Goal: Complete application form: Complete application form

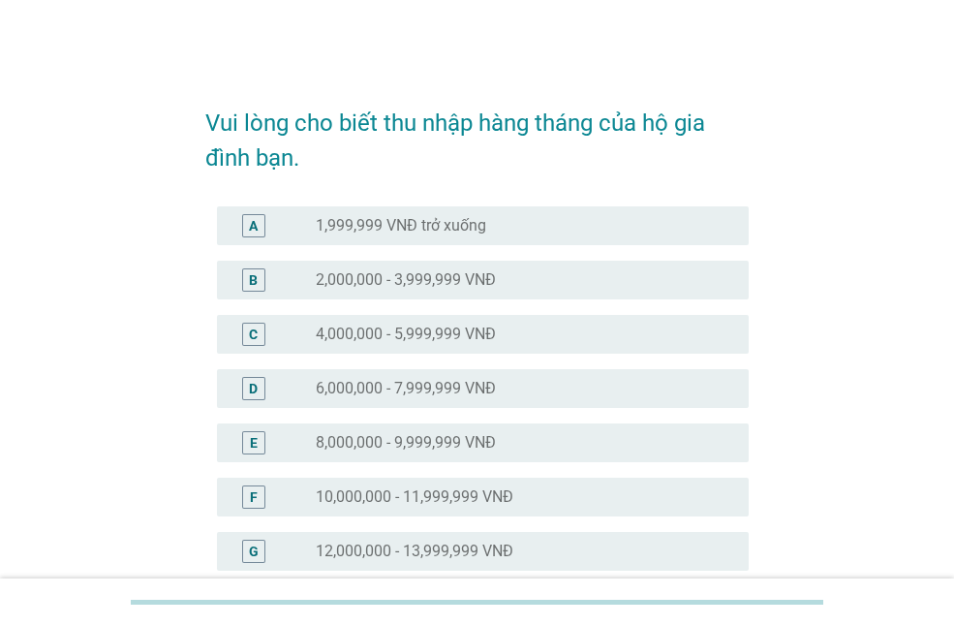
scroll to position [581, 0]
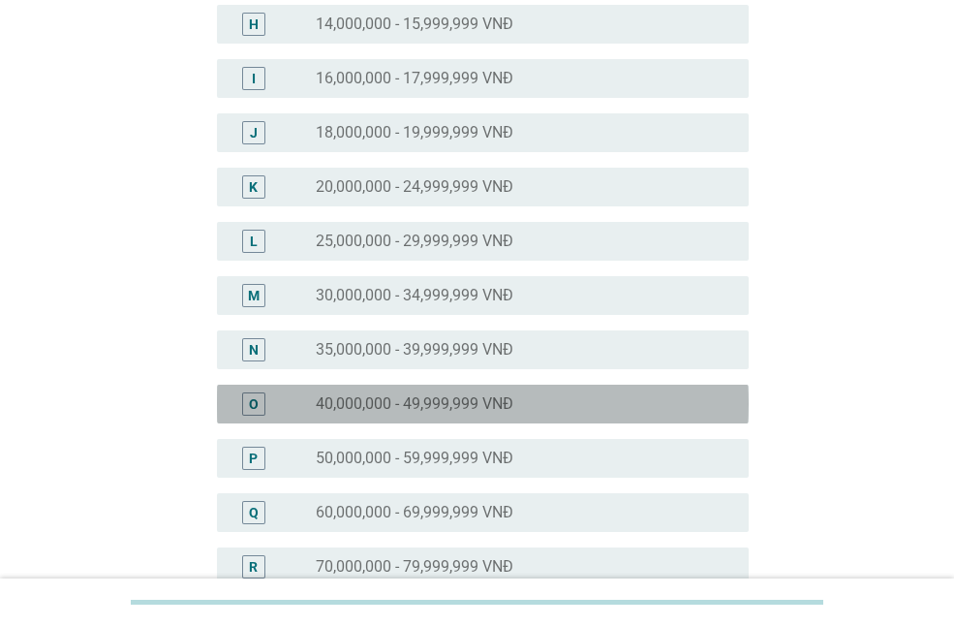
click at [439, 408] on label "40,000,000 - 49,999,999 VNĐ" at bounding box center [415, 403] width 198 height 19
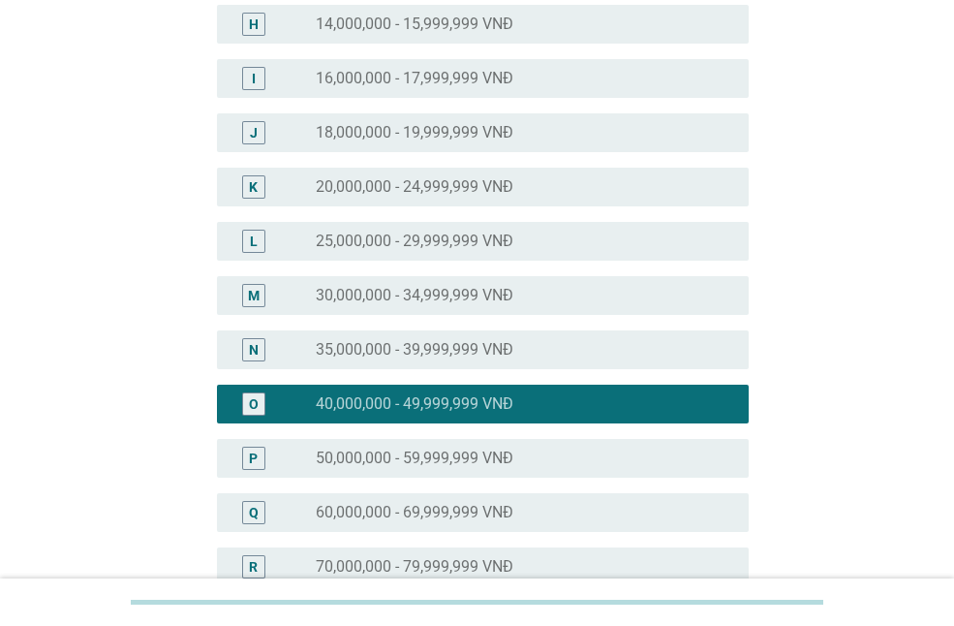
scroll to position [953, 0]
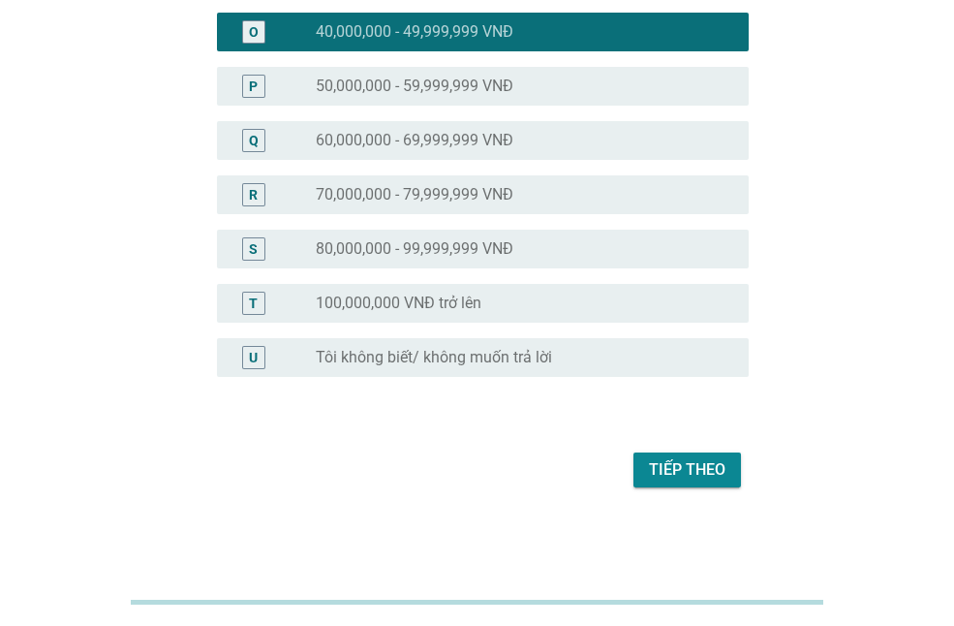
click at [675, 470] on div "Tiếp theo" at bounding box center [687, 469] width 77 height 23
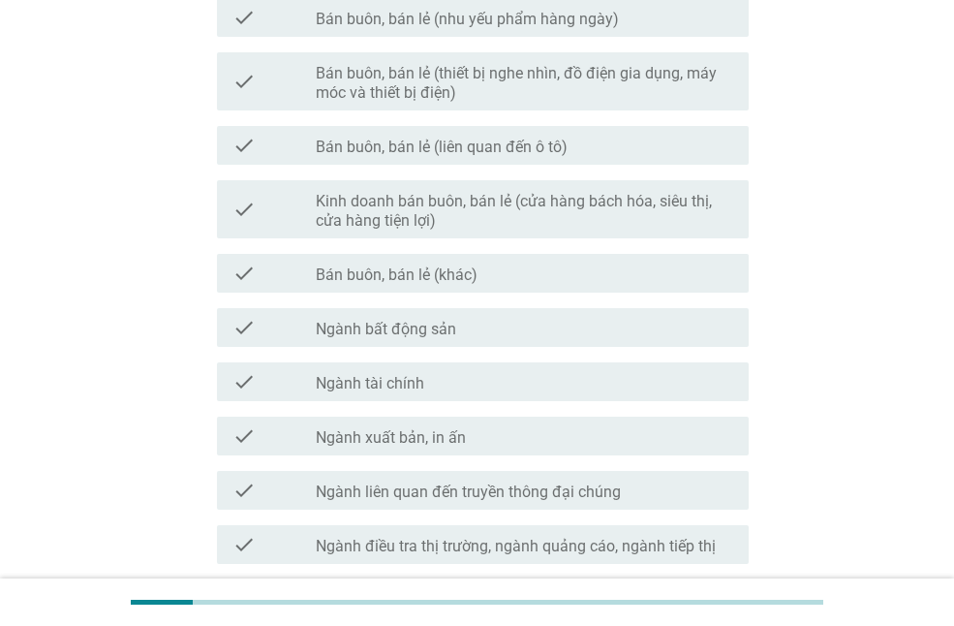
scroll to position [1090, 0]
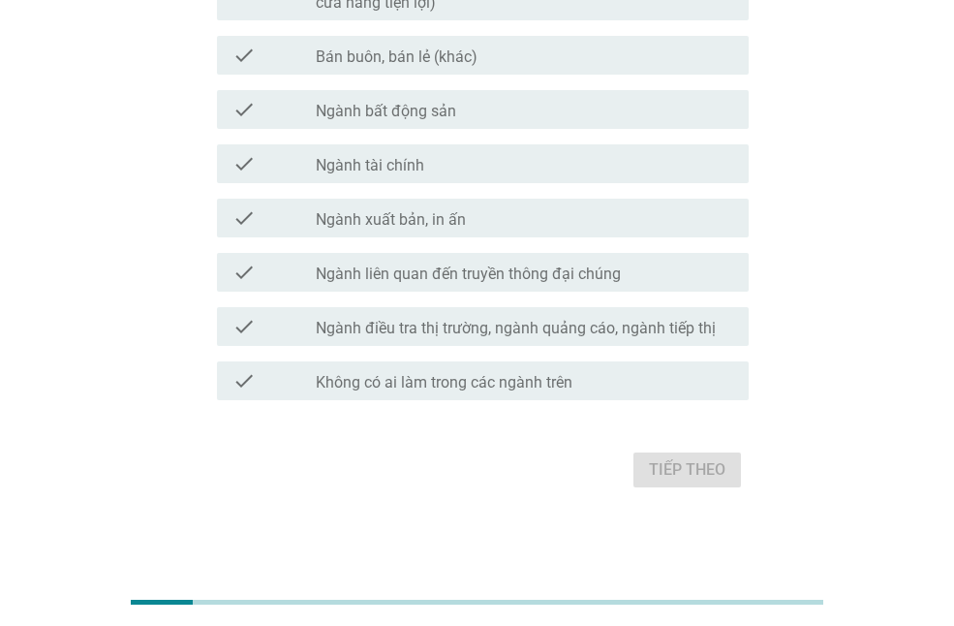
click at [410, 373] on label "Không có ai làm trong các ngành trên" at bounding box center [444, 382] width 257 height 19
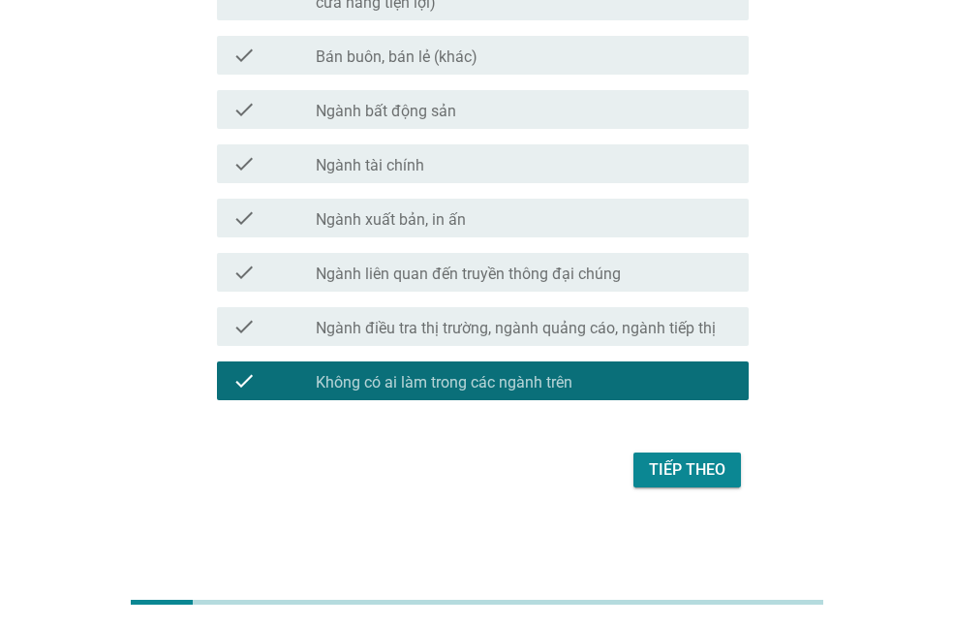
click at [710, 472] on div "Tiếp theo" at bounding box center [687, 469] width 77 height 23
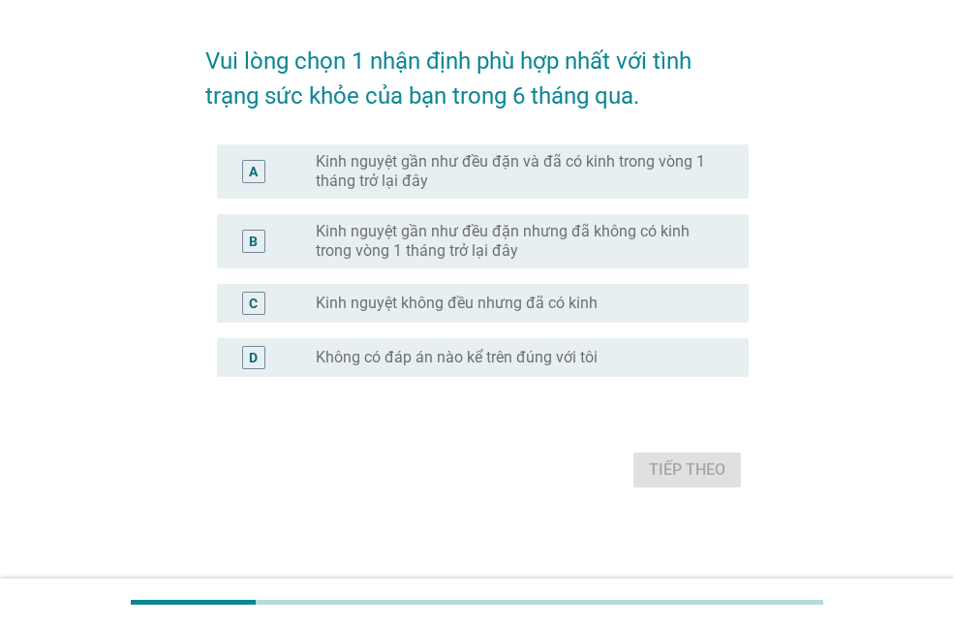
scroll to position [0, 0]
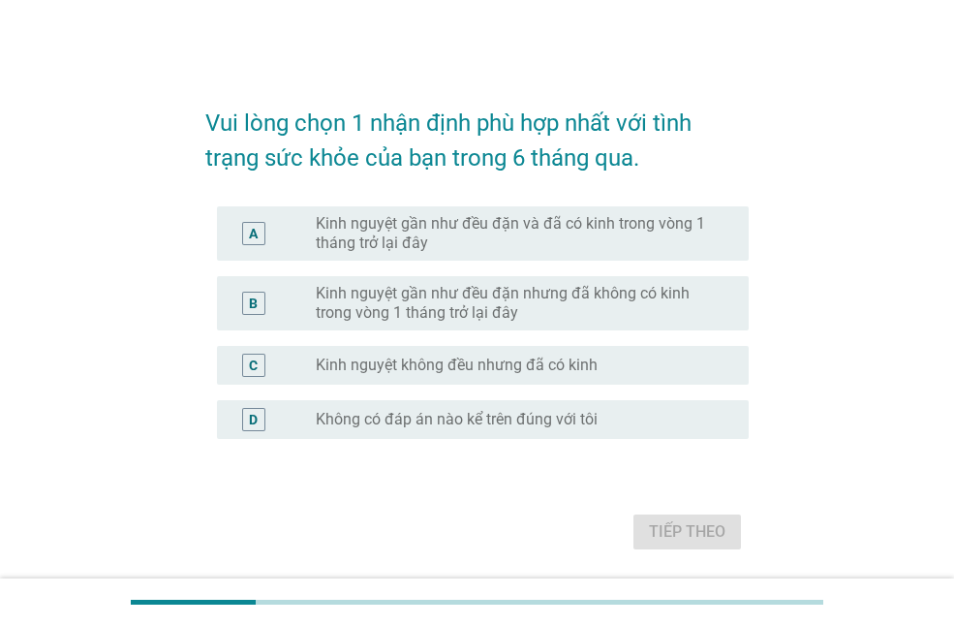
click at [462, 241] on label "Kinh nguyệt gần như đều đặn và đã có kinh trong vòng 1 tháng trở lại đây" at bounding box center [517, 233] width 402 height 39
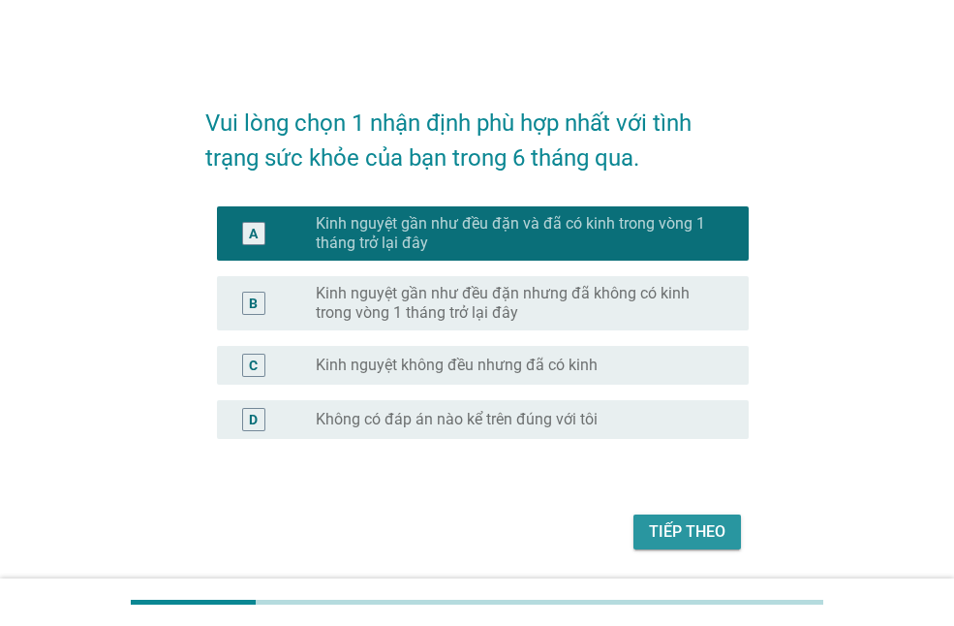
click at [704, 528] on div "Tiếp theo" at bounding box center [687, 531] width 77 height 23
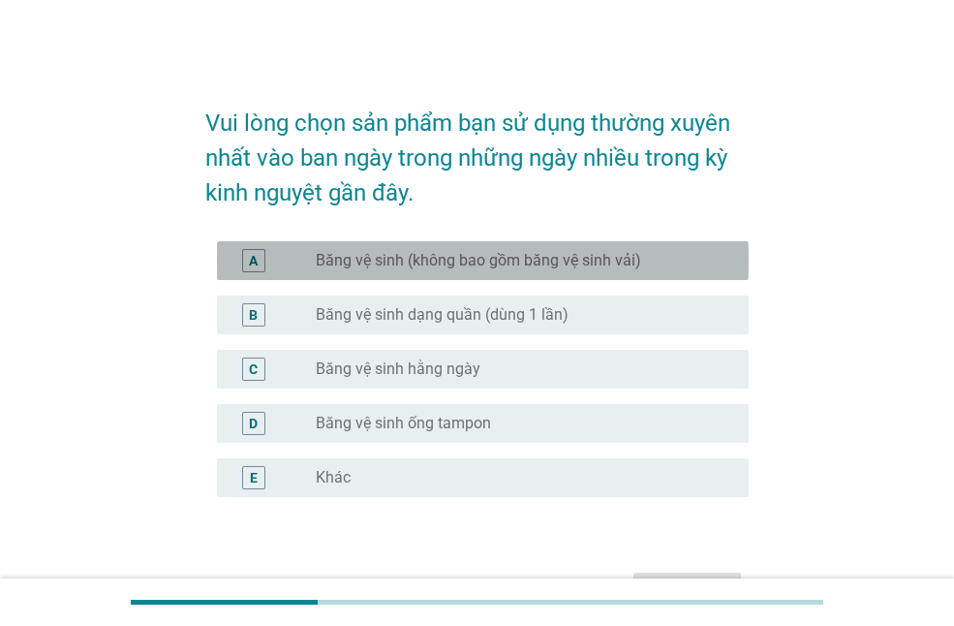
click at [384, 272] on div "A radio_button_unchecked Băng vệ sinh (không bao gồm băng vệ sinh vải)" at bounding box center [483, 260] width 532 height 39
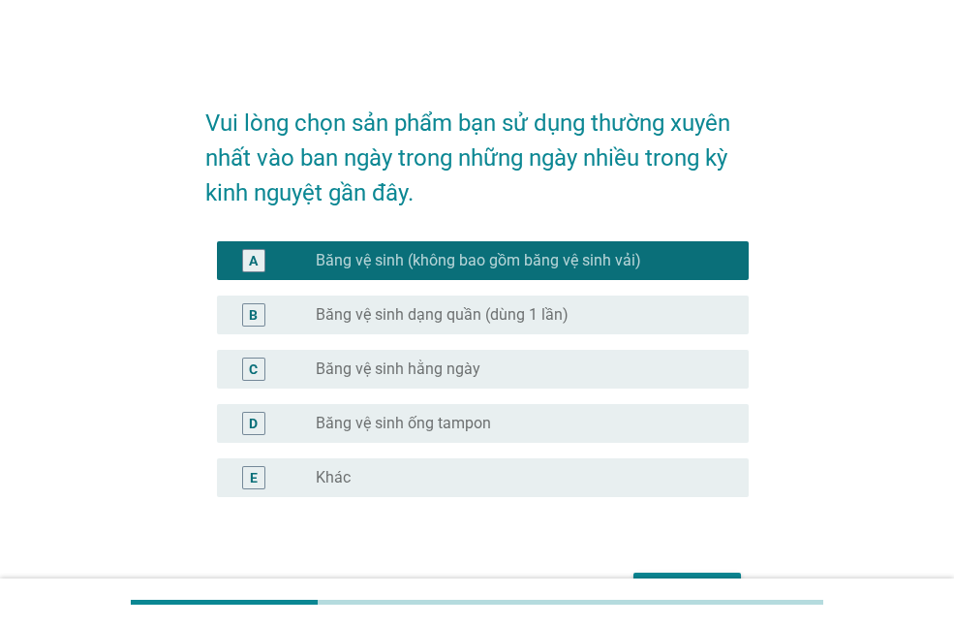
click at [678, 586] on div at bounding box center [477, 602] width 693 height 32
click at [674, 570] on div "Tiếp theo" at bounding box center [476, 590] width 543 height 46
click at [674, 571] on div "Tiếp theo" at bounding box center [476, 590] width 543 height 46
click at [675, 573] on button "Tiếp theo" at bounding box center [688, 590] width 108 height 35
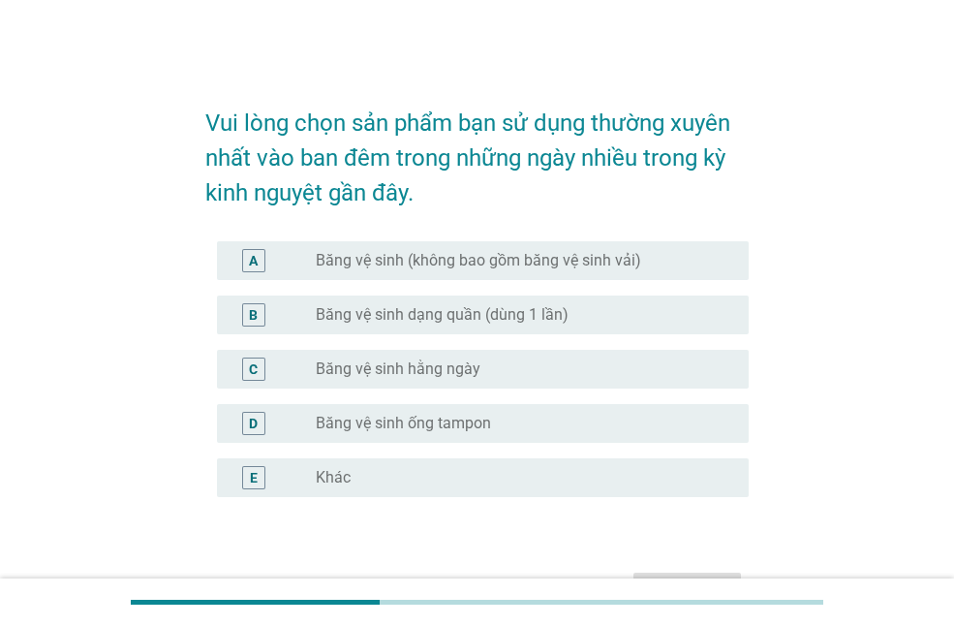
scroll to position [120, 0]
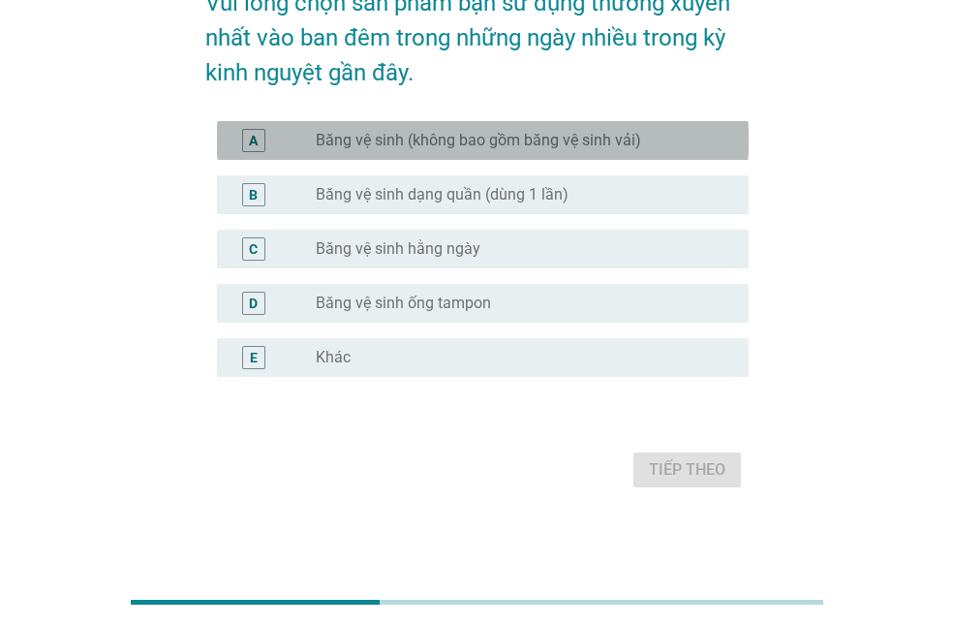
click at [514, 153] on div "A radio_button_unchecked Băng vệ sinh (không bao gồm băng vệ sinh vải)" at bounding box center [483, 140] width 532 height 39
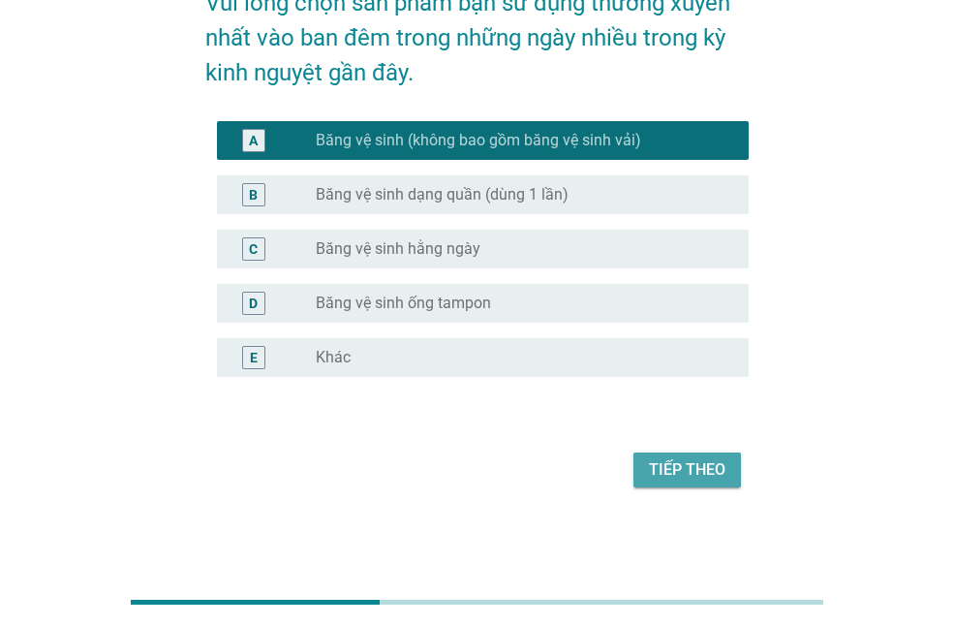
click at [706, 475] on div "Tiếp theo" at bounding box center [687, 469] width 77 height 23
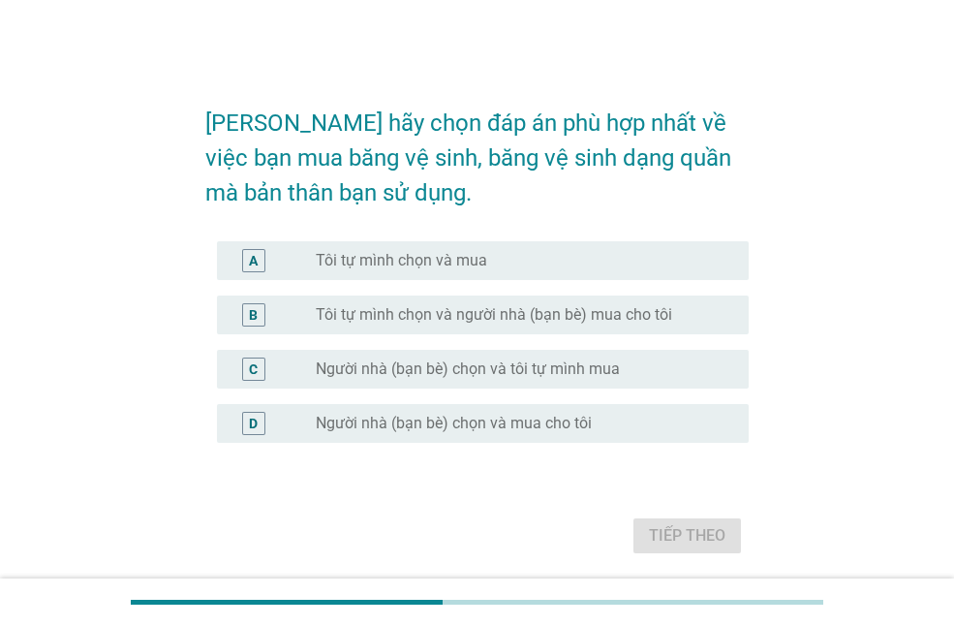
click at [426, 253] on label "Tôi tự mình chọn và mua" at bounding box center [401, 260] width 171 height 19
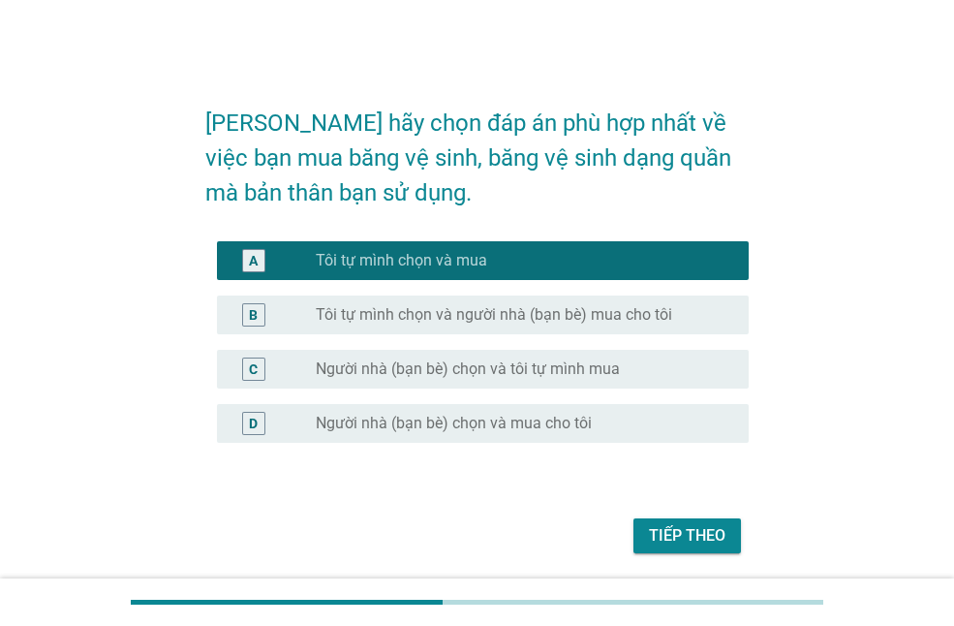
click at [710, 541] on div "Tiếp theo" at bounding box center [687, 535] width 77 height 23
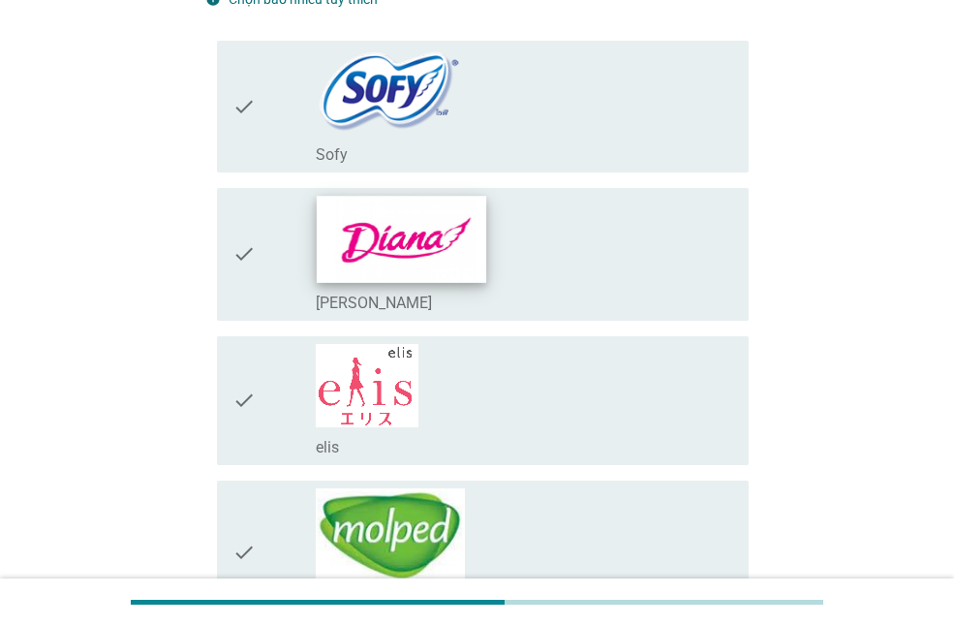
click at [449, 255] on img at bounding box center [402, 239] width 170 height 86
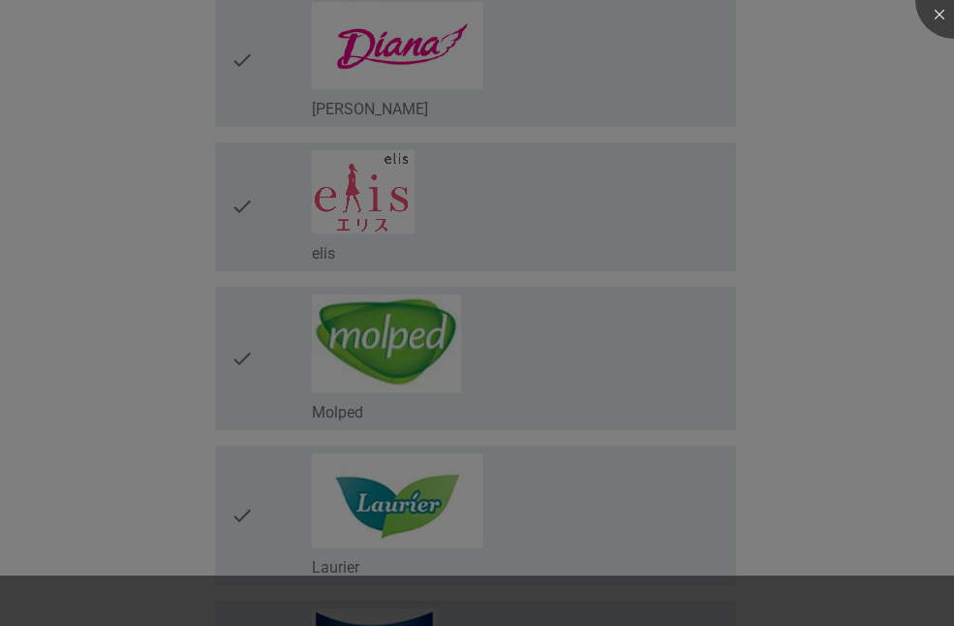
scroll to position [484, 0]
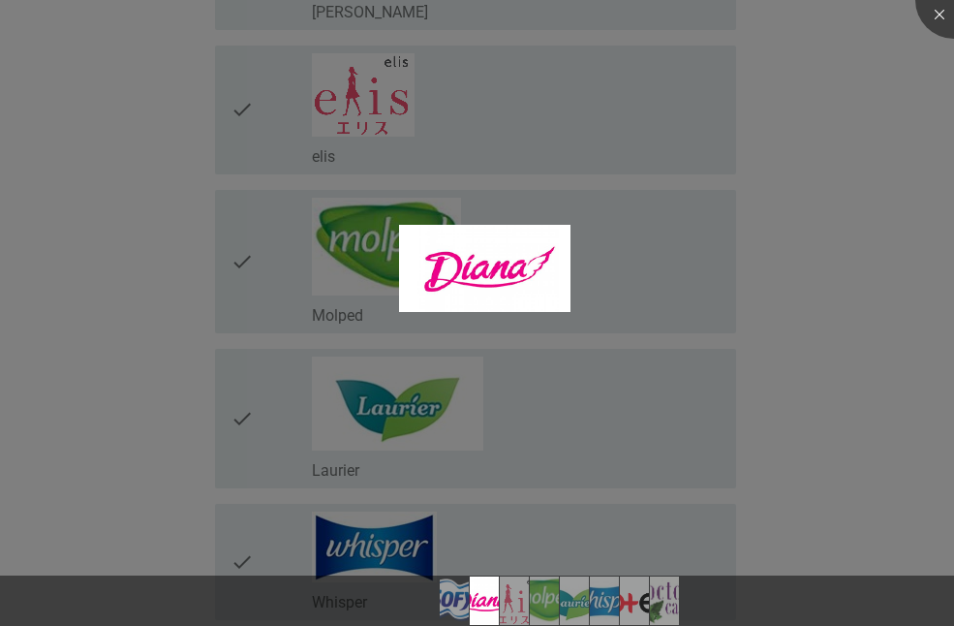
click at [517, 136] on div at bounding box center [477, 313] width 954 height 626
